Goal: Check status: Check status

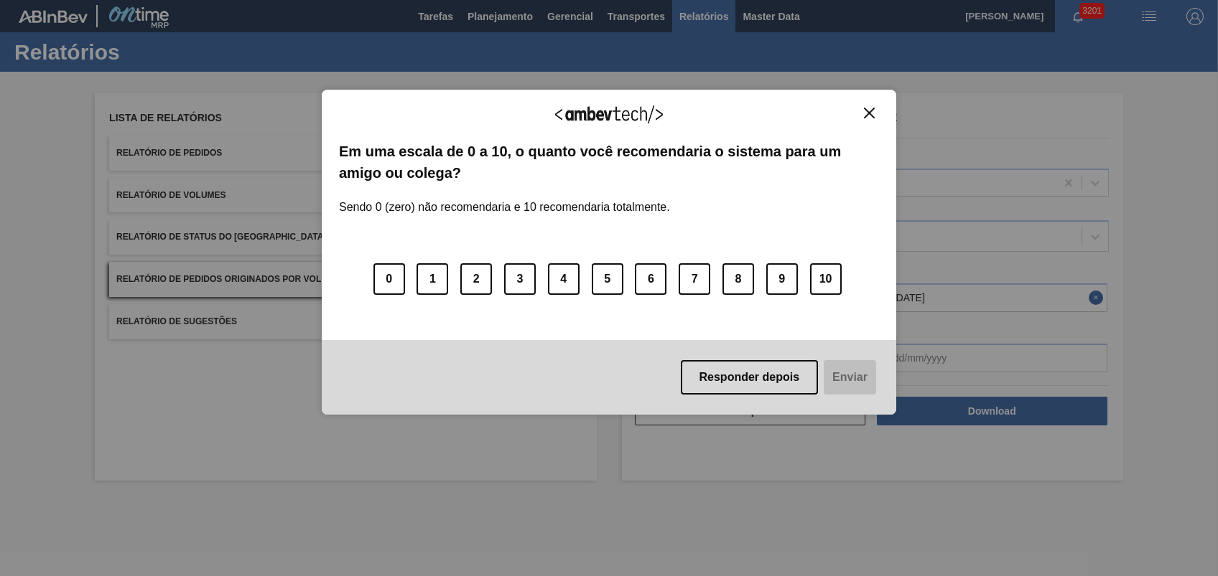
click at [921, 506] on div "Agradecemos seu feedback! Em uma escala de 0 a 10, o quanto você recomendaria o…" at bounding box center [609, 288] width 1218 height 576
click at [864, 104] on div "Agradecemos seu feedback! Em uma escala de 0 a 10, o quanto você recomendaria o…" at bounding box center [609, 253] width 574 height 326
click at [874, 111] on button "Close" at bounding box center [868, 113] width 19 height 12
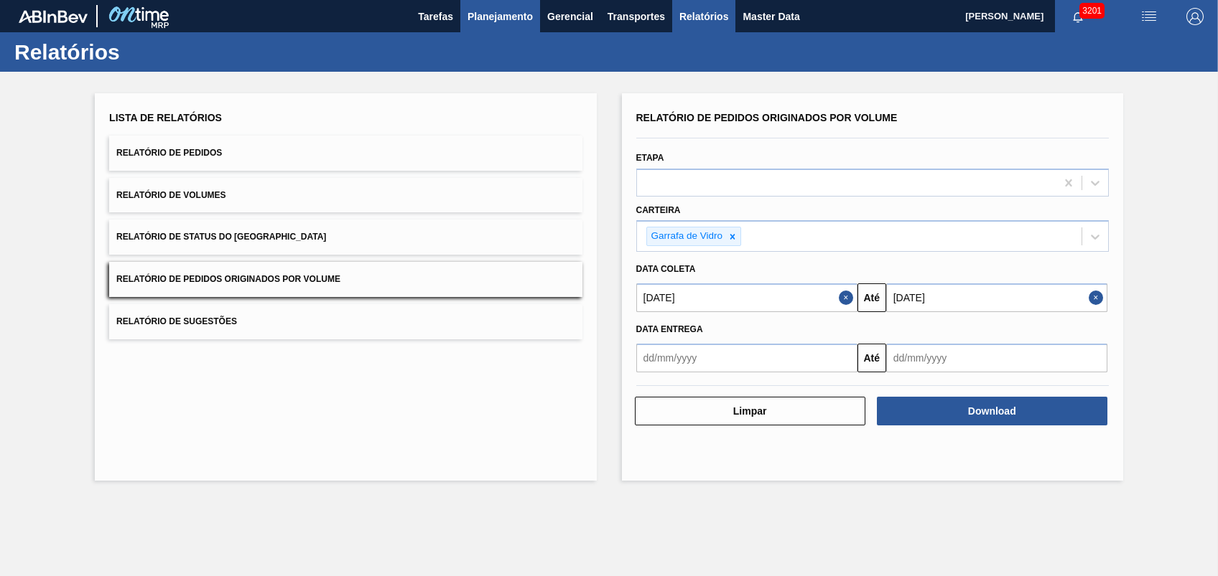
click at [482, 12] on span "Planejamento" at bounding box center [499, 16] width 65 height 17
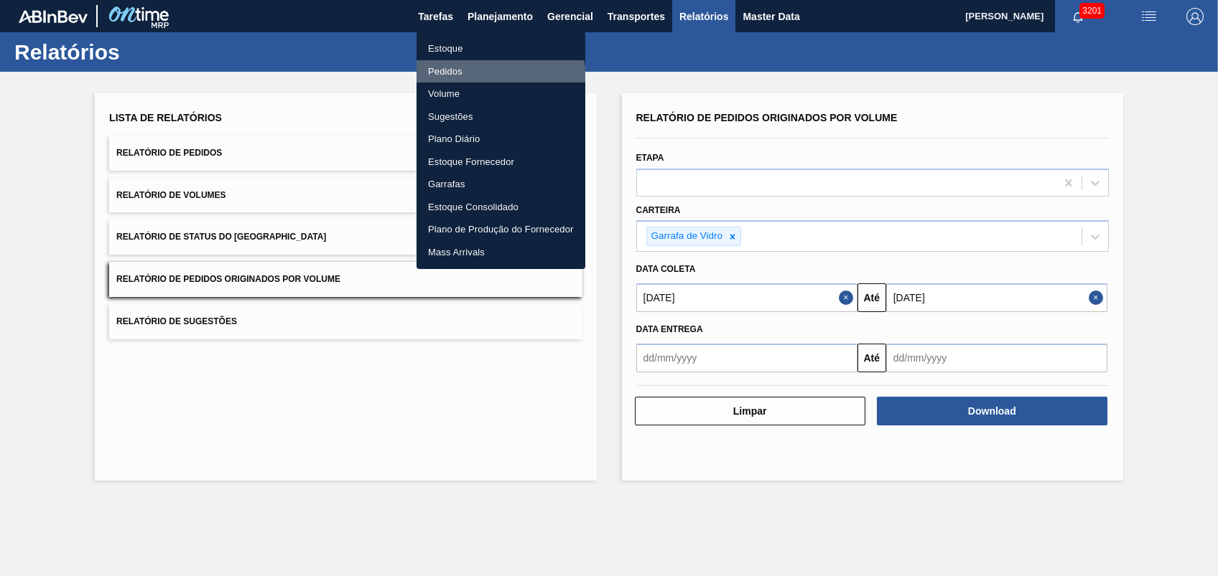
click at [455, 81] on li "Pedidos" at bounding box center [500, 71] width 169 height 23
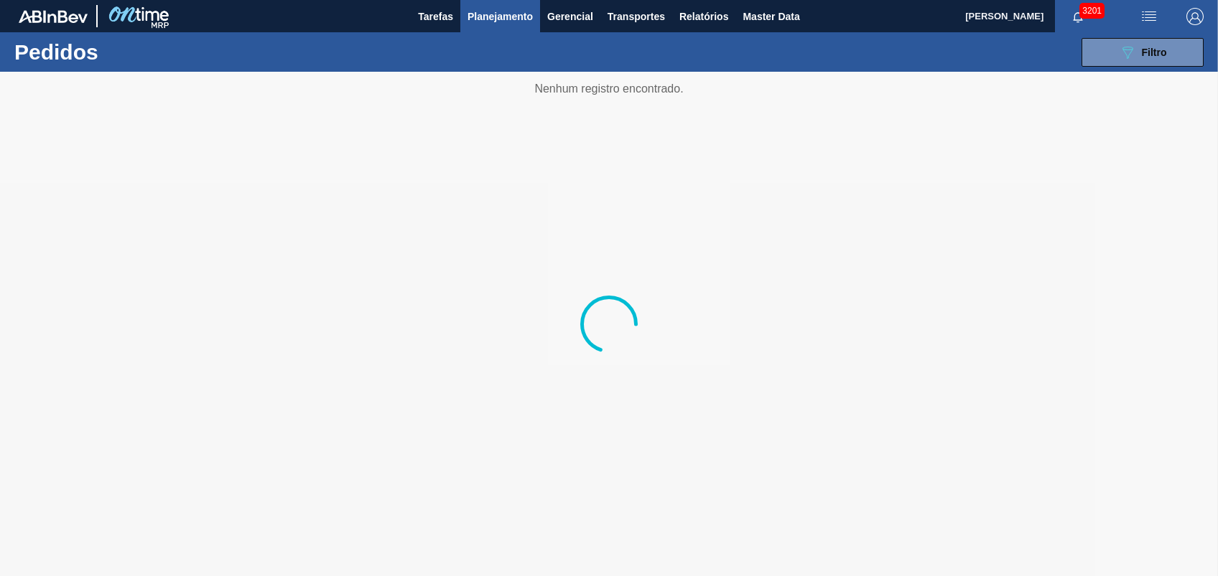
click at [495, 23] on span "Planejamento" at bounding box center [499, 16] width 65 height 17
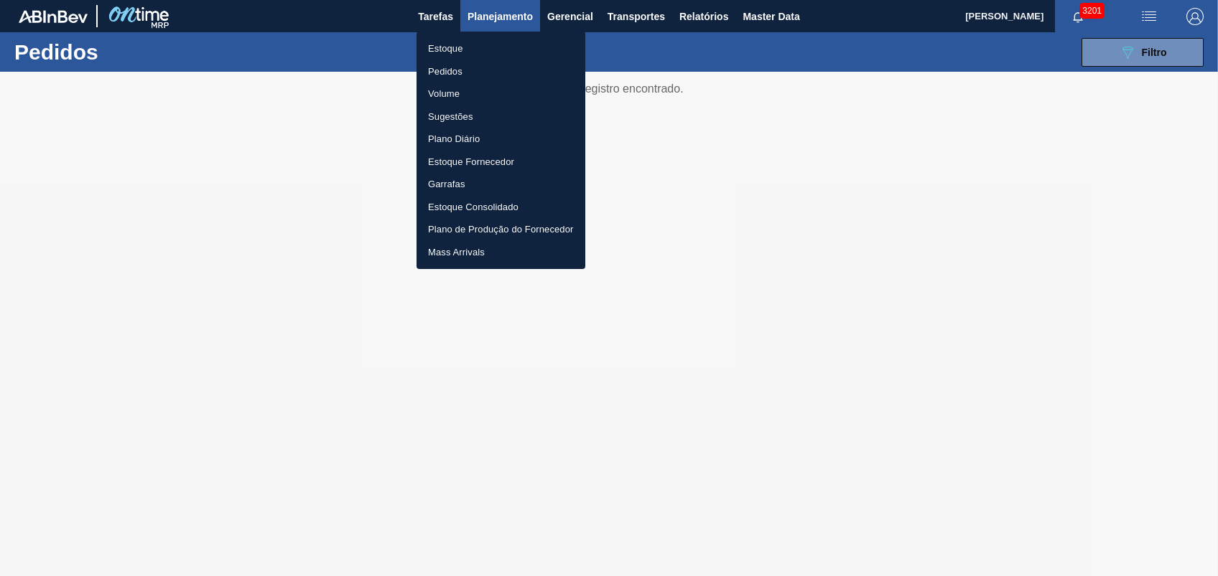
click at [449, 63] on li "Pedidos" at bounding box center [500, 71] width 169 height 23
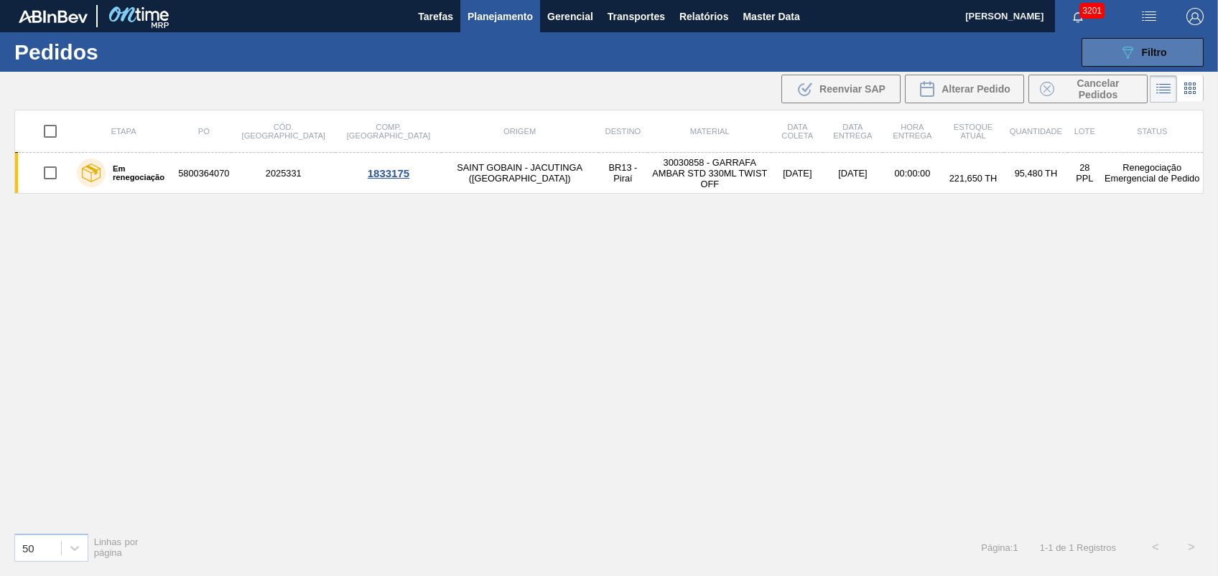
click at [1119, 47] on icon "089F7B8B-B2A5-4AFE-B5C0-19BA573D28AC" at bounding box center [1127, 52] width 17 height 17
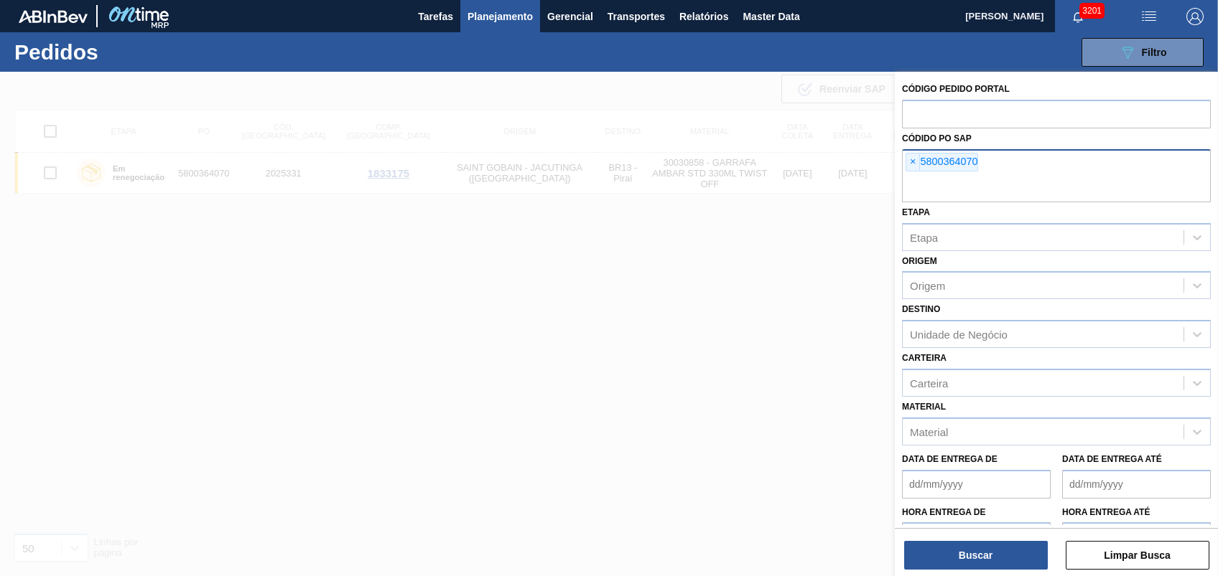
click at [913, 153] on div "× 5800364070" at bounding box center [941, 162] width 73 height 19
paste input "text"
click at [912, 162] on span "×" at bounding box center [913, 162] width 14 height 17
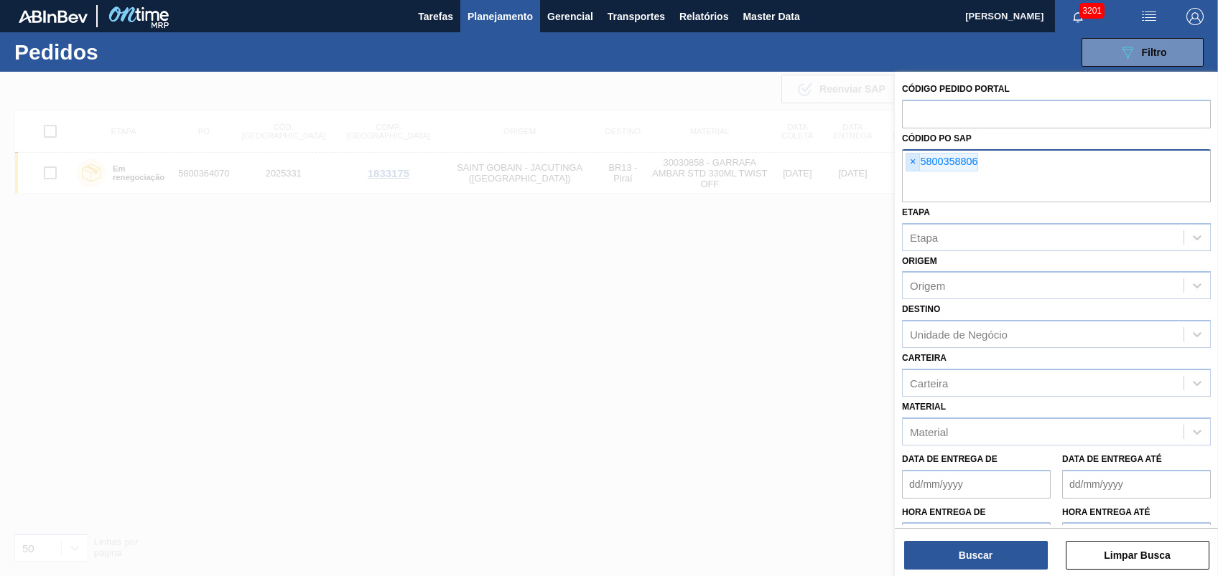
click at [912, 175] on input "text" at bounding box center [1056, 188] width 309 height 27
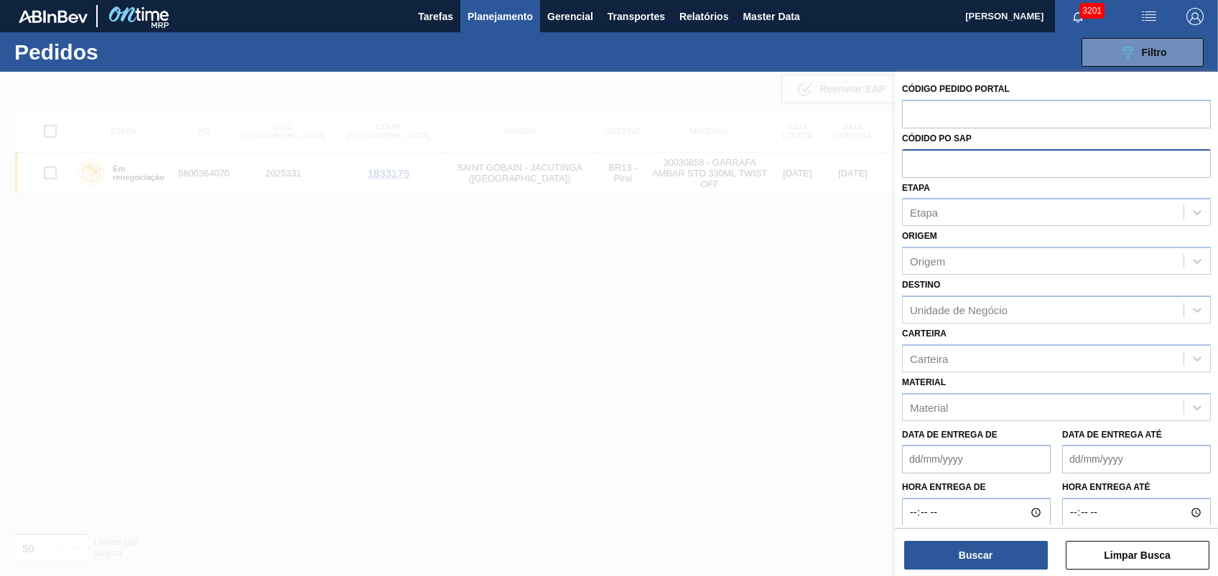
paste input "text"
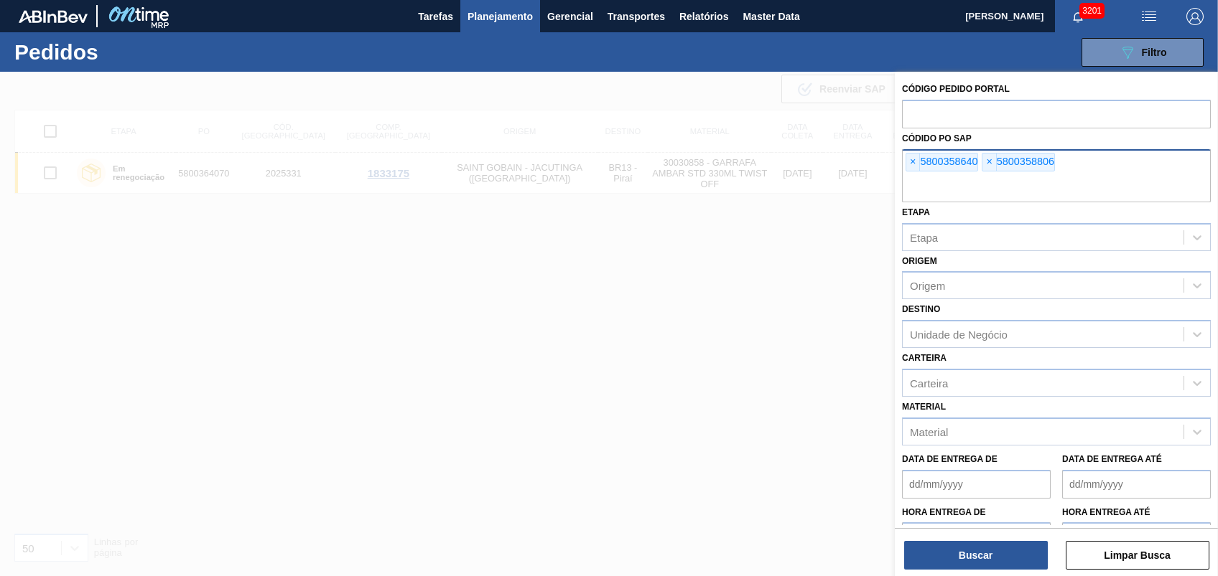
click at [970, 541] on button "Buscar" at bounding box center [976, 555] width 144 height 29
